Goal: Share content: Share content

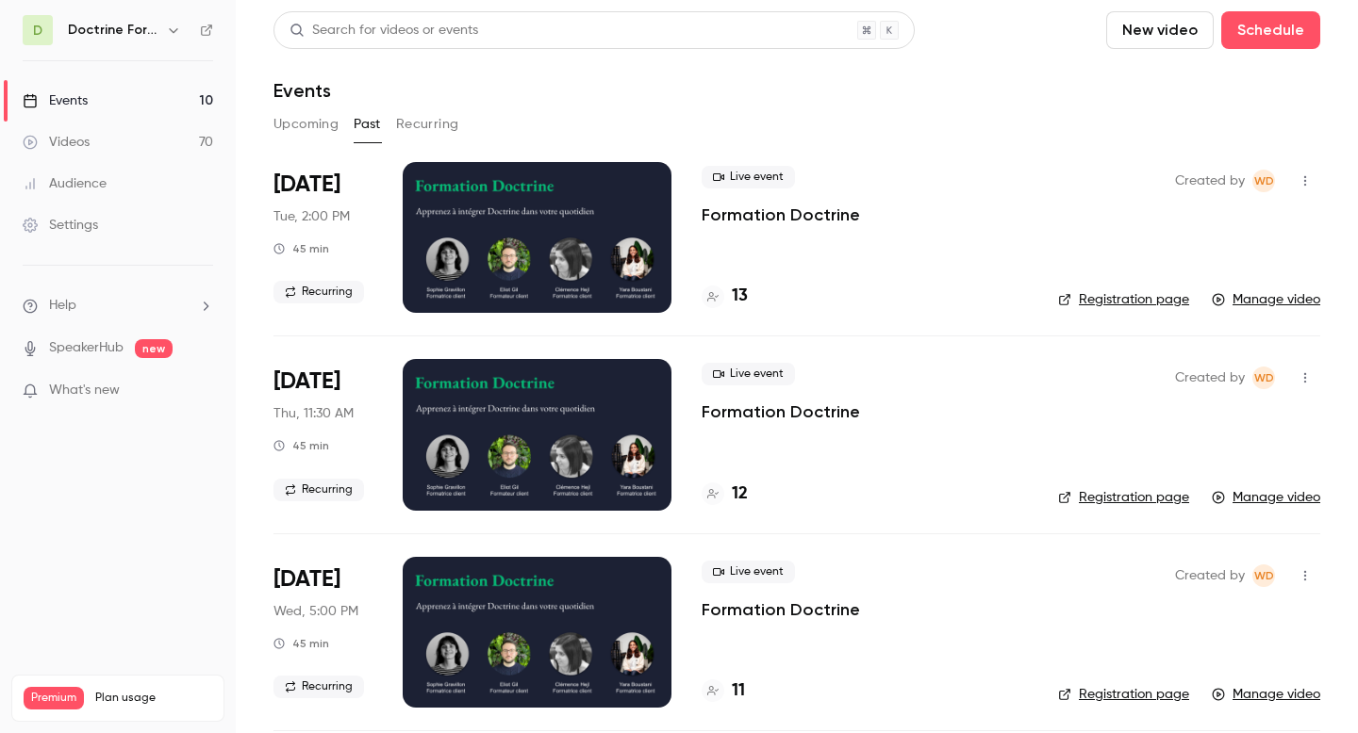
click at [285, 126] on button "Upcoming" at bounding box center [305, 124] width 65 height 30
click at [115, 107] on link "Events 10" at bounding box center [118, 100] width 236 height 41
click at [89, 40] on div "Doctrine Formation Corporate" at bounding box center [126, 30] width 117 height 23
click at [92, 31] on h6 "Doctrine Formation Corporate" at bounding box center [113, 30] width 91 height 19
click at [173, 35] on icon "button" at bounding box center [173, 30] width 15 height 15
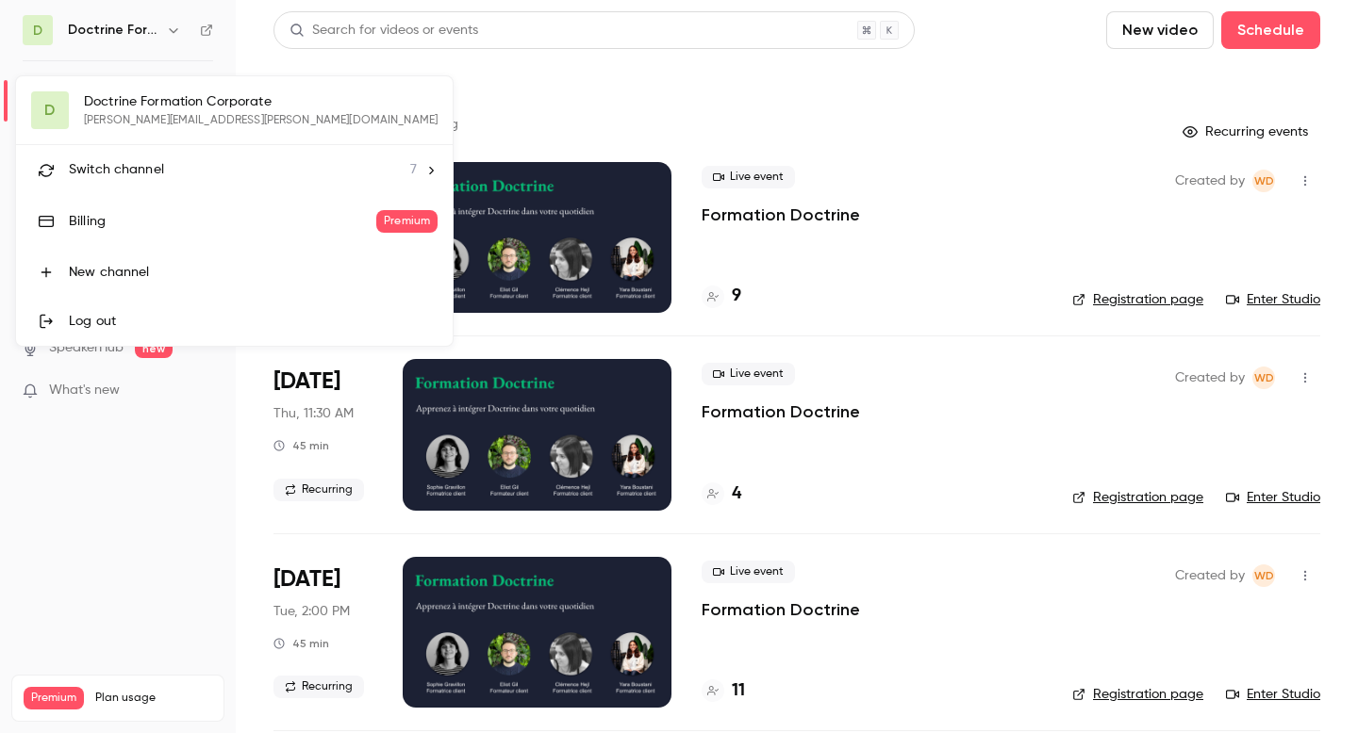
click at [177, 107] on div "D Doctrine Formation Corporate [PERSON_NAME][EMAIL_ADDRESS][PERSON_NAME][DOMAIN…" at bounding box center [234, 211] width 436 height 270
click at [239, 97] on div "D Doctrine Formation Corporate [PERSON_NAME][EMAIL_ADDRESS][PERSON_NAME][DOMAIN…" at bounding box center [234, 211] width 436 height 270
click at [445, 100] on div at bounding box center [679, 366] width 1358 height 733
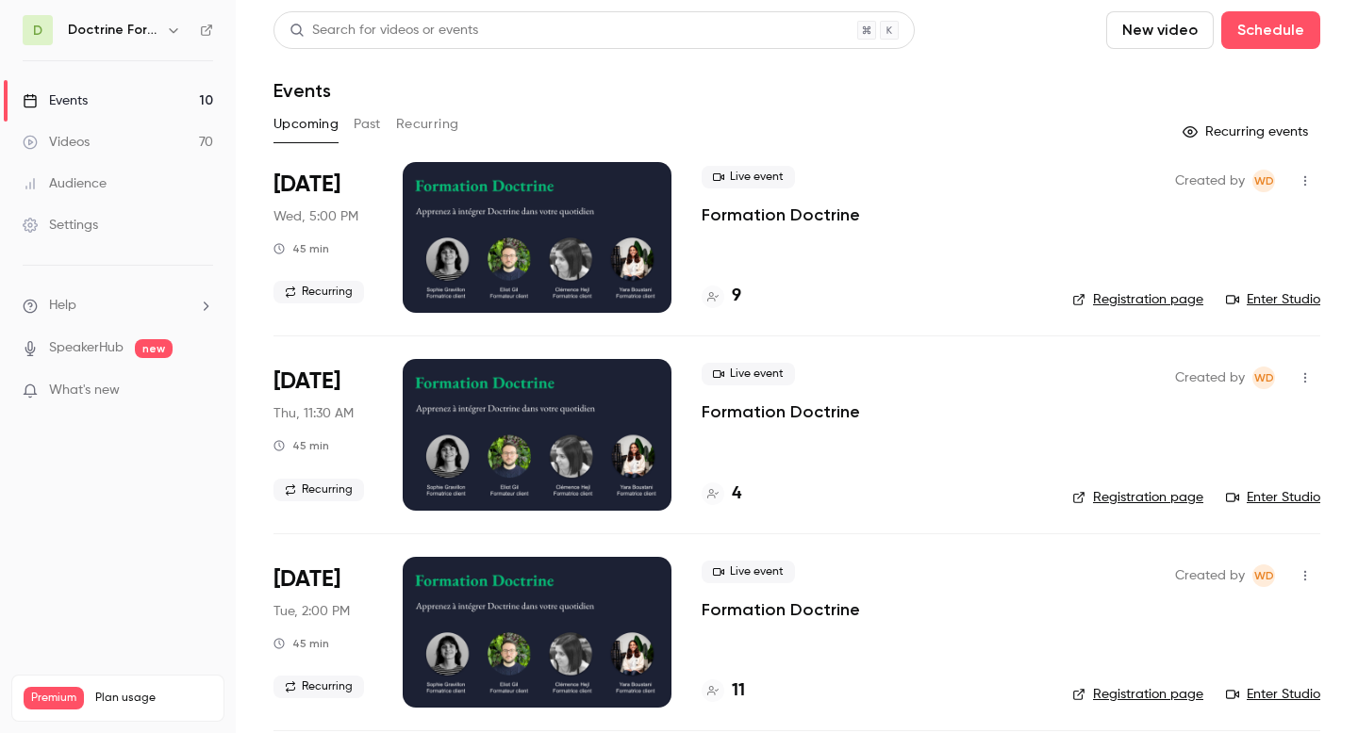
click at [103, 42] on div "D Doctrine Formation Corporate" at bounding box center [118, 30] width 190 height 30
click at [103, 31] on h6 "Doctrine Formation Corporate" at bounding box center [113, 30] width 91 height 19
click at [176, 29] on icon "button" at bounding box center [173, 30] width 8 height 5
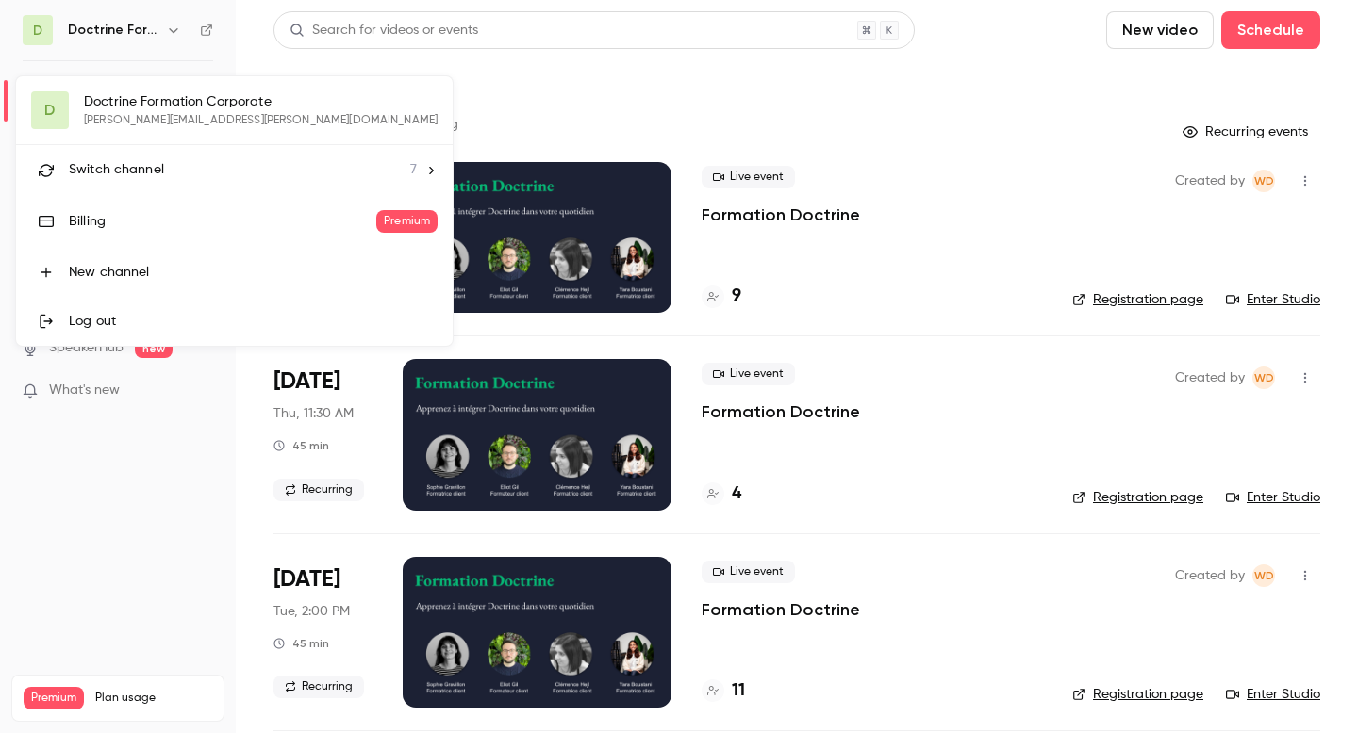
click at [155, 183] on li "Switch channel 7" at bounding box center [234, 170] width 436 height 50
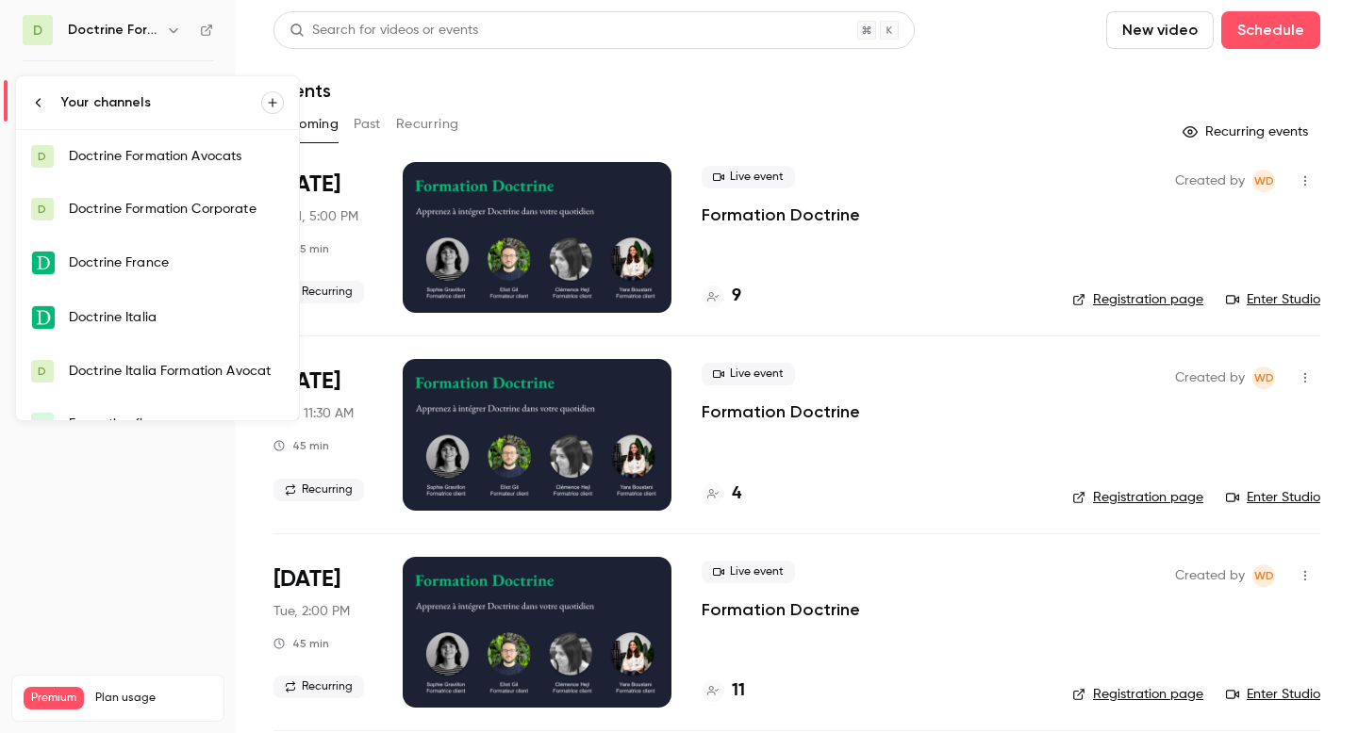
click at [185, 264] on div "Doctrine France" at bounding box center [176, 263] width 215 height 19
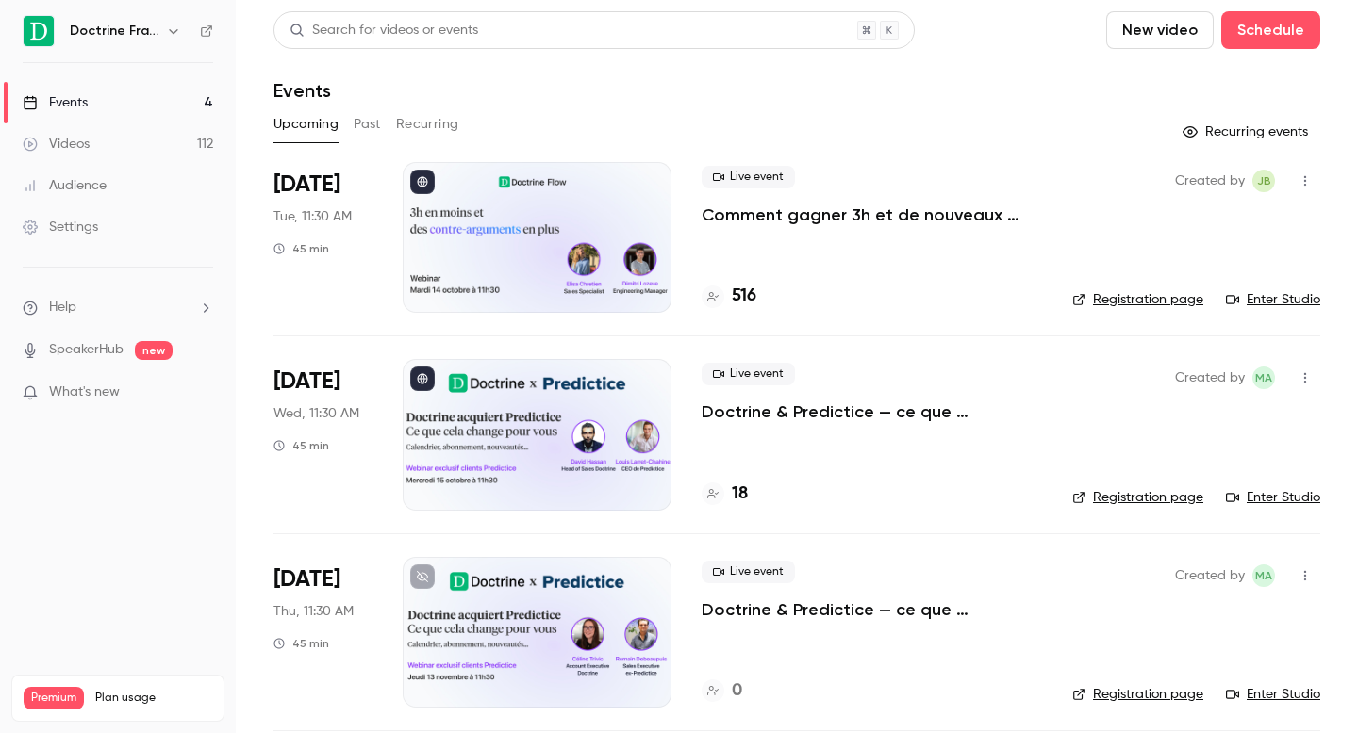
click at [885, 210] on p "Comment gagner 3h et de nouveaux arguments ?" at bounding box center [871, 215] width 340 height 23
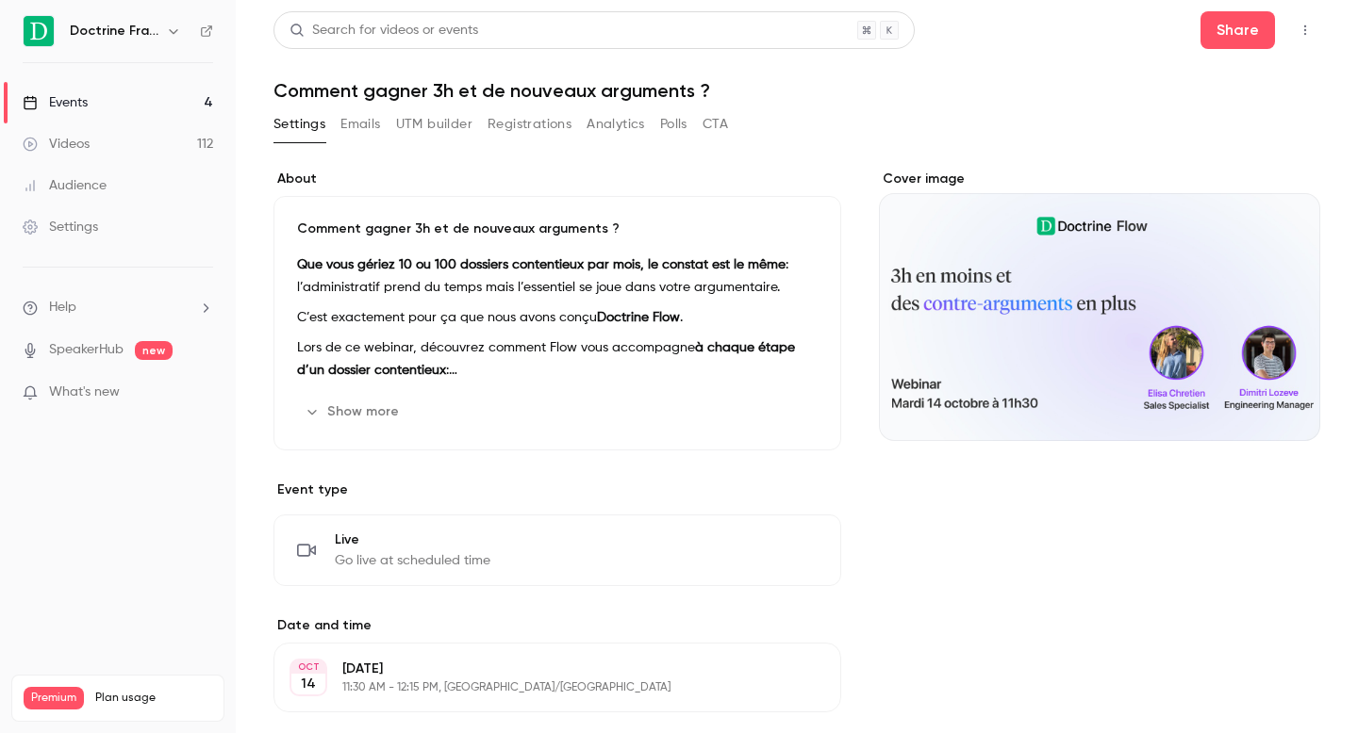
click at [388, 395] on div "Comment gagner 3h et de nouveaux arguments ? Que vous gériez 10 ou 100 dossiers…" at bounding box center [557, 323] width 568 height 255
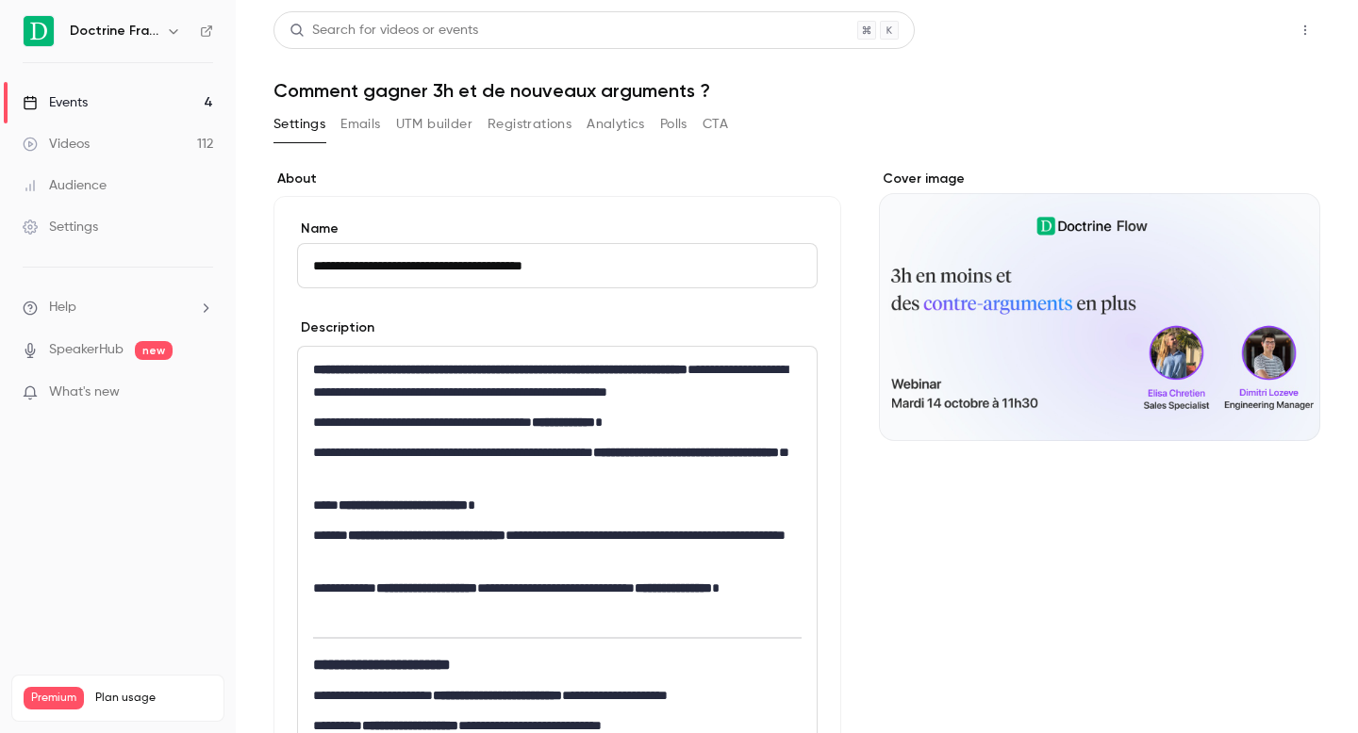
click at [1227, 29] on button "Share" at bounding box center [1237, 30] width 74 height 38
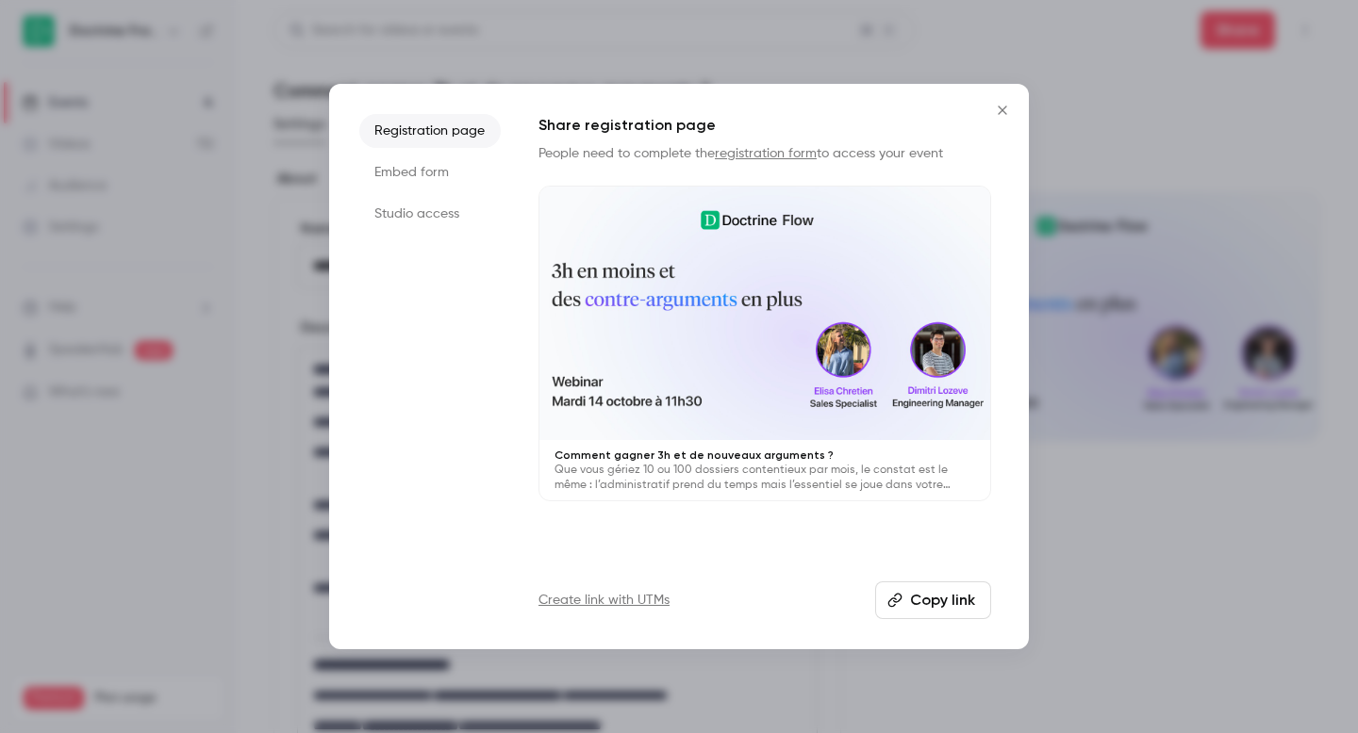
click at [913, 599] on button "Copy link" at bounding box center [933, 601] width 116 height 38
